Goal: Task Accomplishment & Management: Use online tool/utility

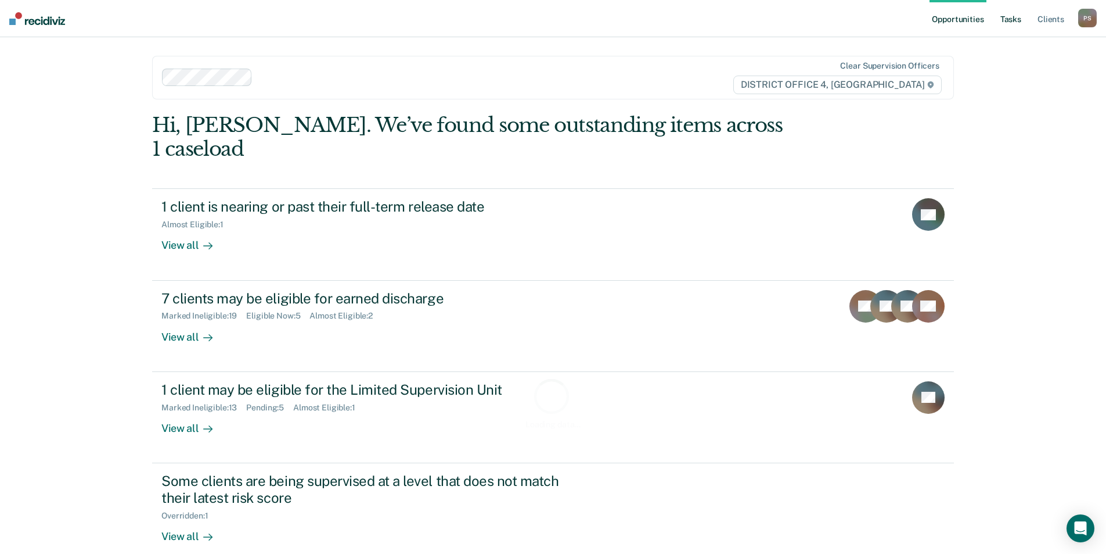
click at [1014, 23] on link "Tasks" at bounding box center [1011, 18] width 26 height 37
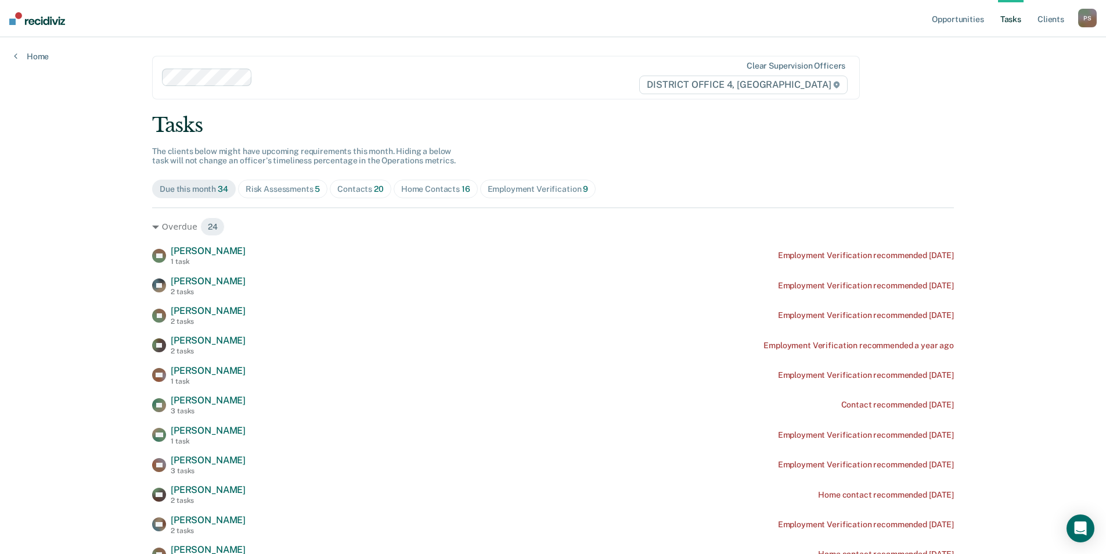
click at [368, 186] on div "Contacts 20" at bounding box center [360, 189] width 46 height 10
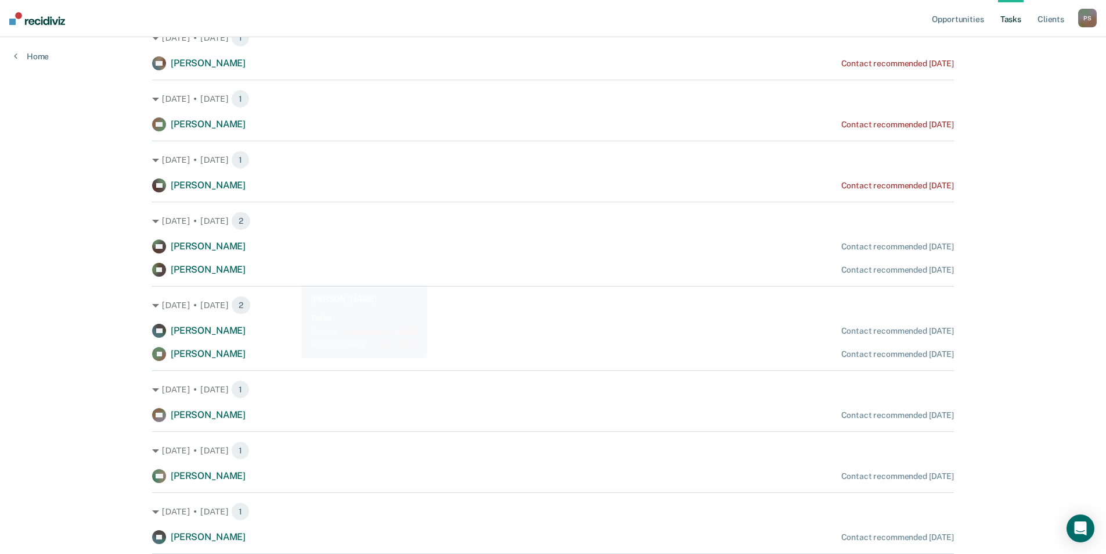
scroll to position [797, 0]
